Goal: Find specific page/section

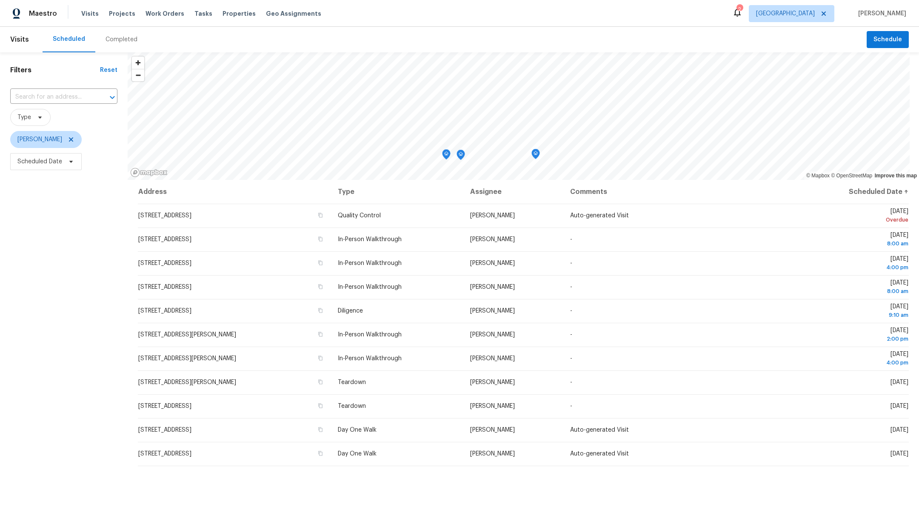
click at [121, 9] on div "Visits Projects Work Orders Tasks Properties Geo Assignments" at bounding box center [206, 13] width 250 height 17
click at [123, 17] on span "Projects" at bounding box center [122, 13] width 26 height 9
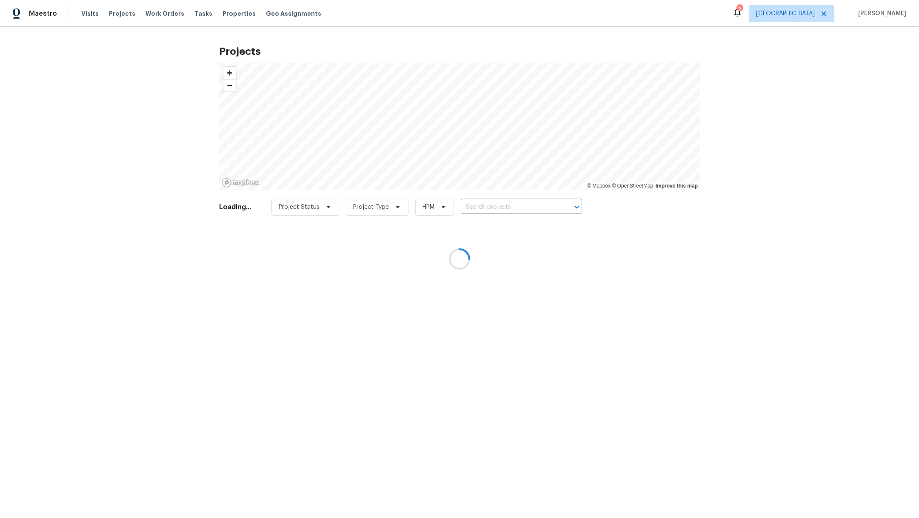
click at [503, 203] on div at bounding box center [459, 259] width 919 height 518
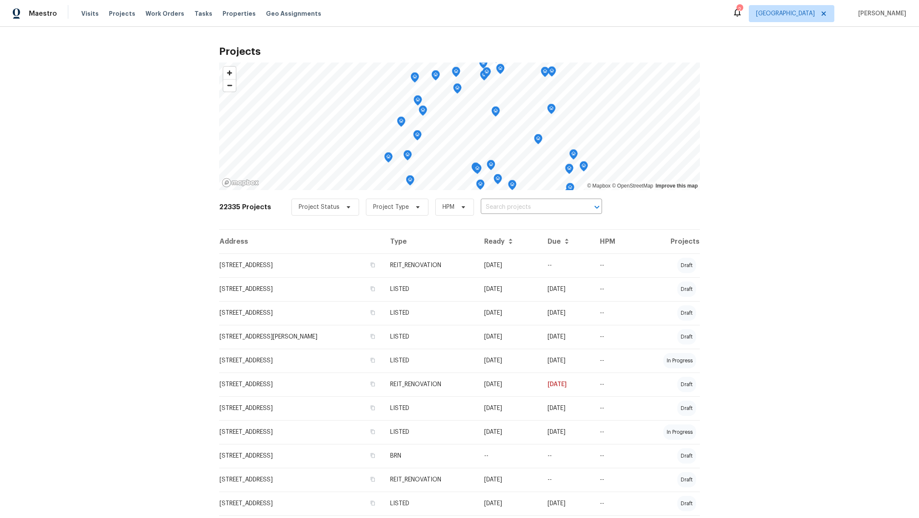
click at [503, 204] on input "text" at bounding box center [529, 207] width 97 height 13
type input "8335"
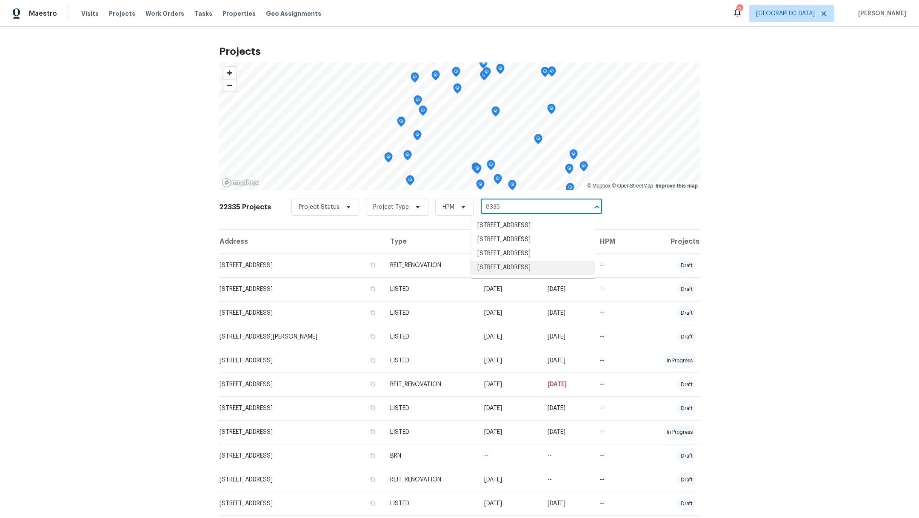
click at [500, 275] on li "[STREET_ADDRESS]" at bounding box center [532, 268] width 124 height 14
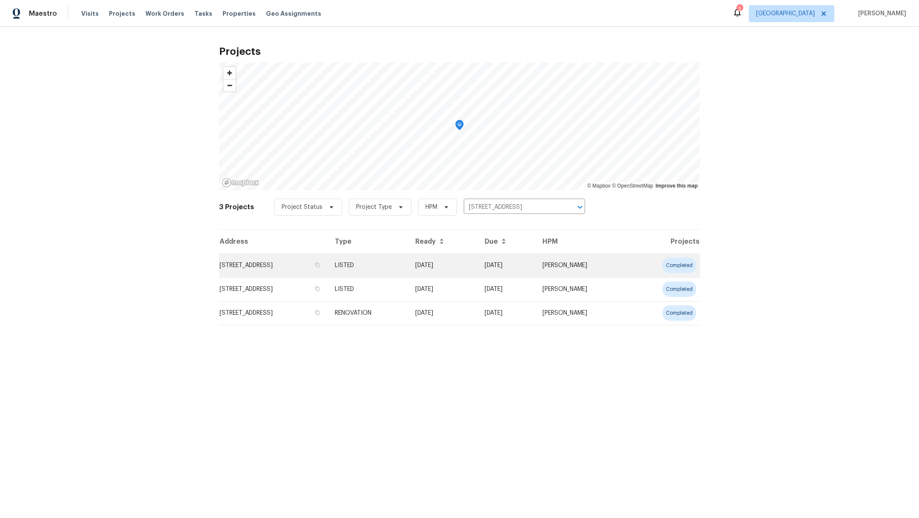
click at [291, 266] on td "[STREET_ADDRESS]" at bounding box center [273, 266] width 109 height 24
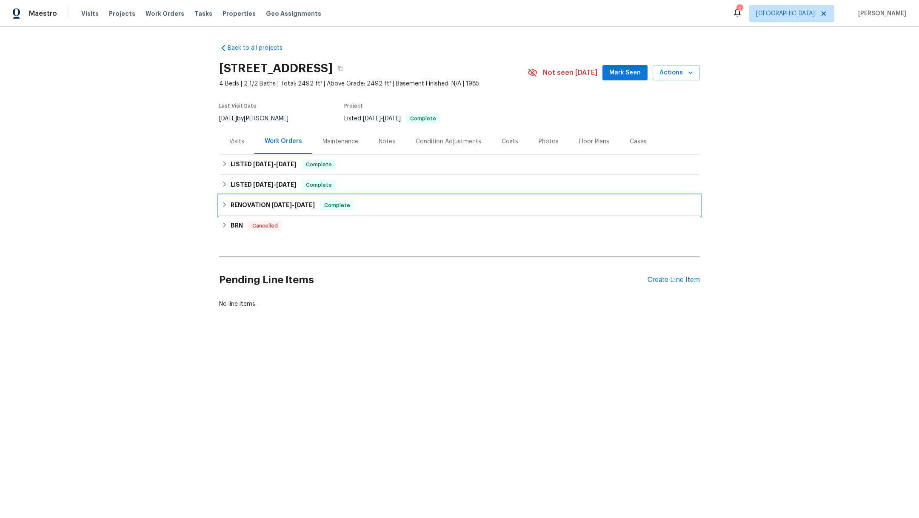
click at [284, 202] on span "[DATE]" at bounding box center [281, 205] width 20 height 6
